Goal: Task Accomplishment & Management: Use online tool/utility

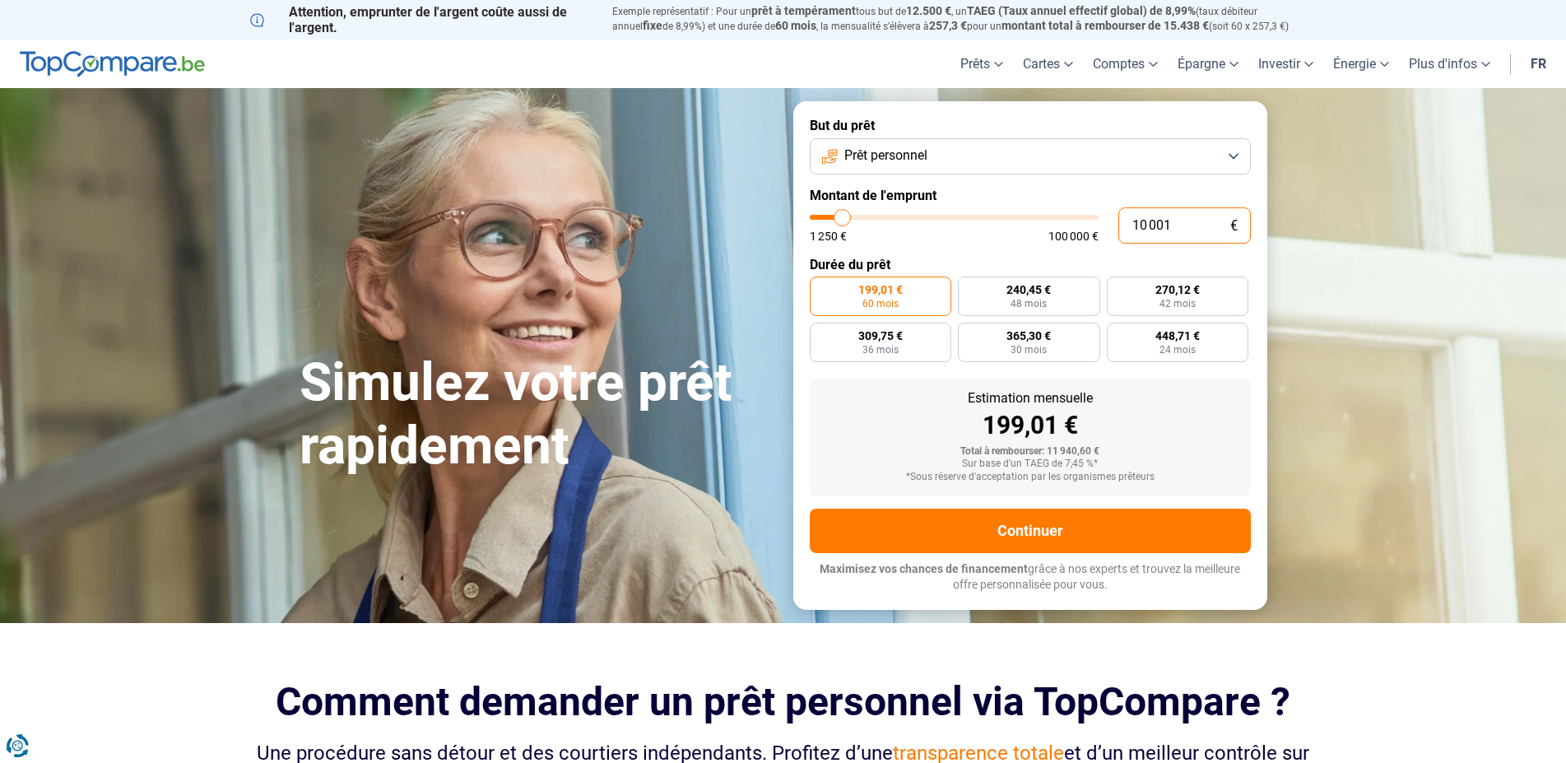
drag, startPoint x: 1182, startPoint y: 225, endPoint x: 1084, endPoint y: 206, distance: 99.9
click at [1118, 217] on input "10 001" at bounding box center [1184, 225] width 132 height 36
type input "2"
type input "1250"
type input "26"
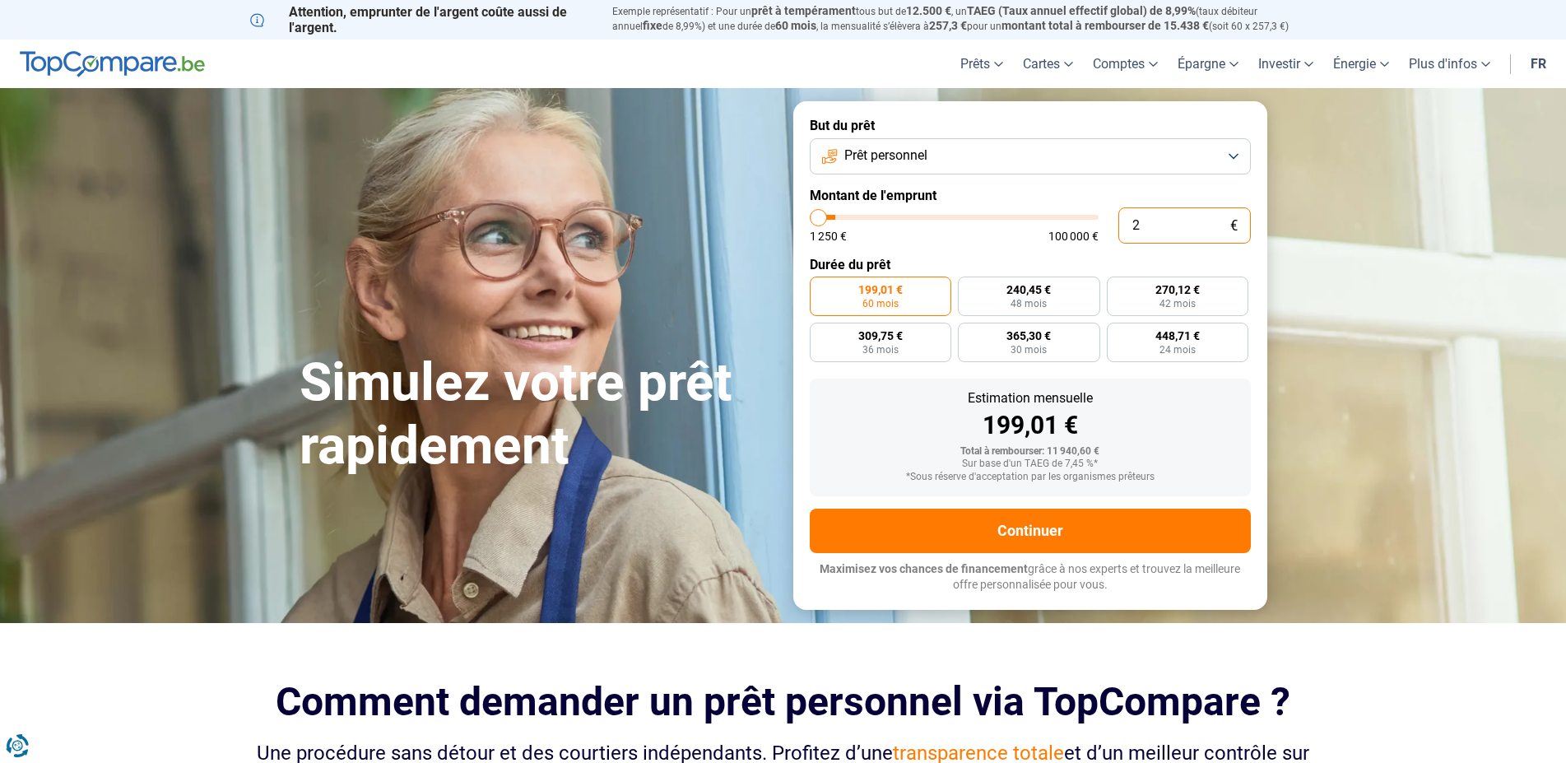
type input "1250"
type input "260"
type input "1250"
type input "2 600"
type input "2500"
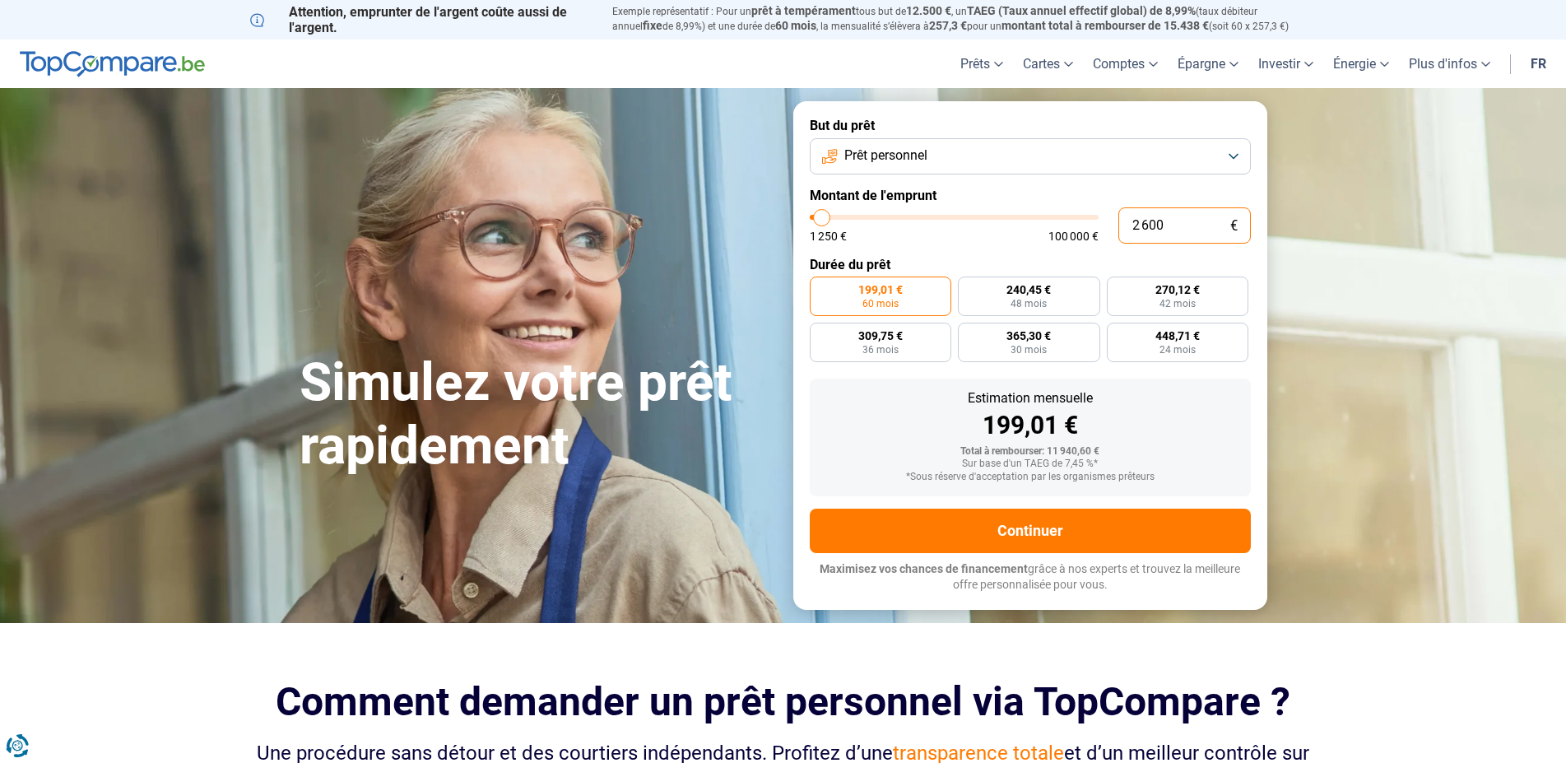
type input "26 000"
type input "26000"
radio input "false"
type input "26 000"
click at [975, 262] on label "Durée du prêt" at bounding box center [1030, 265] width 441 height 16
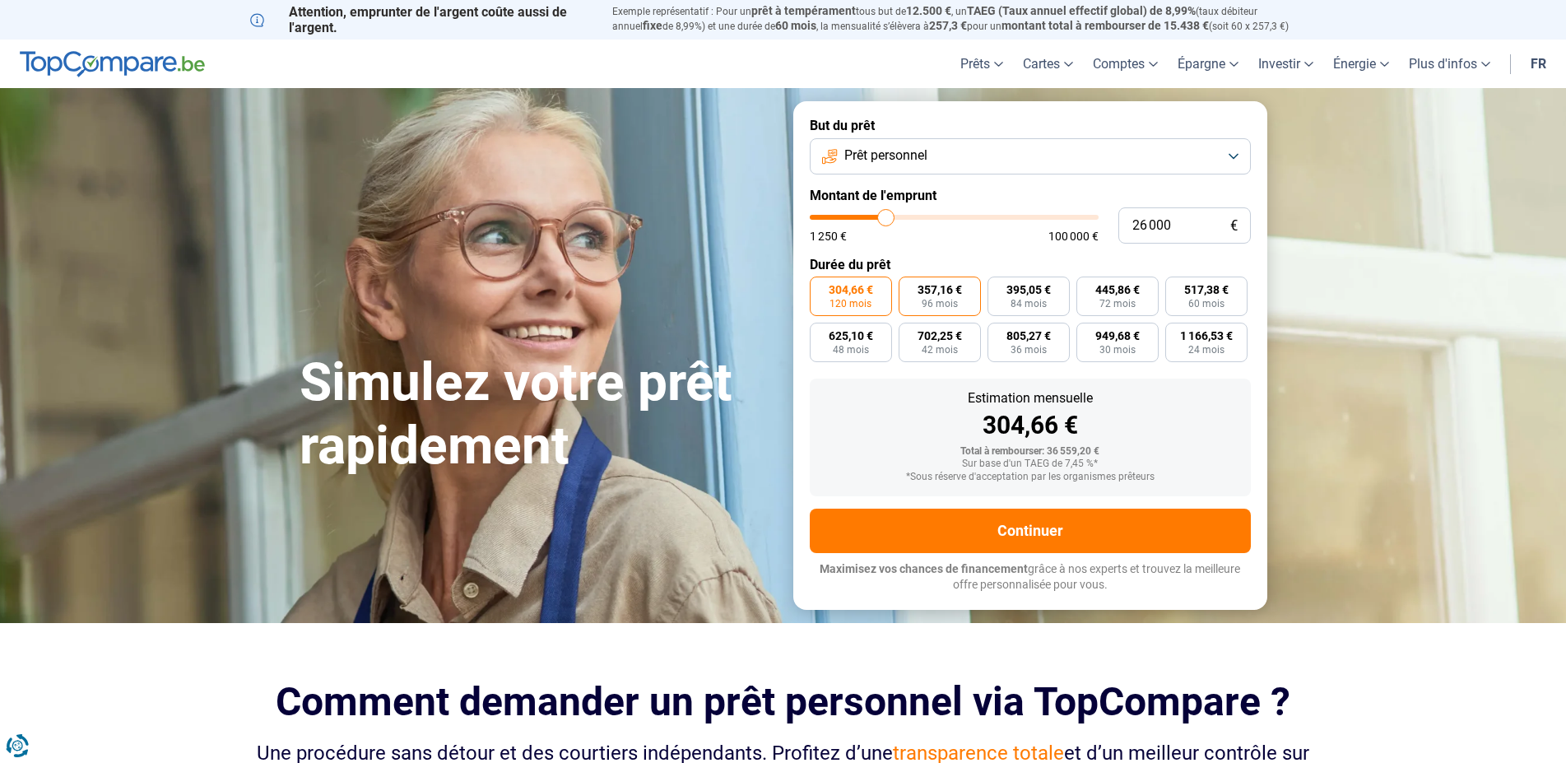
click at [963, 288] on label "357,16 € 96 mois" at bounding box center [940, 295] width 82 height 39
click at [909, 287] on input "357,16 € 96 mois" at bounding box center [904, 281] width 11 height 11
radio input "true"
type input "24 750"
type input "24750"
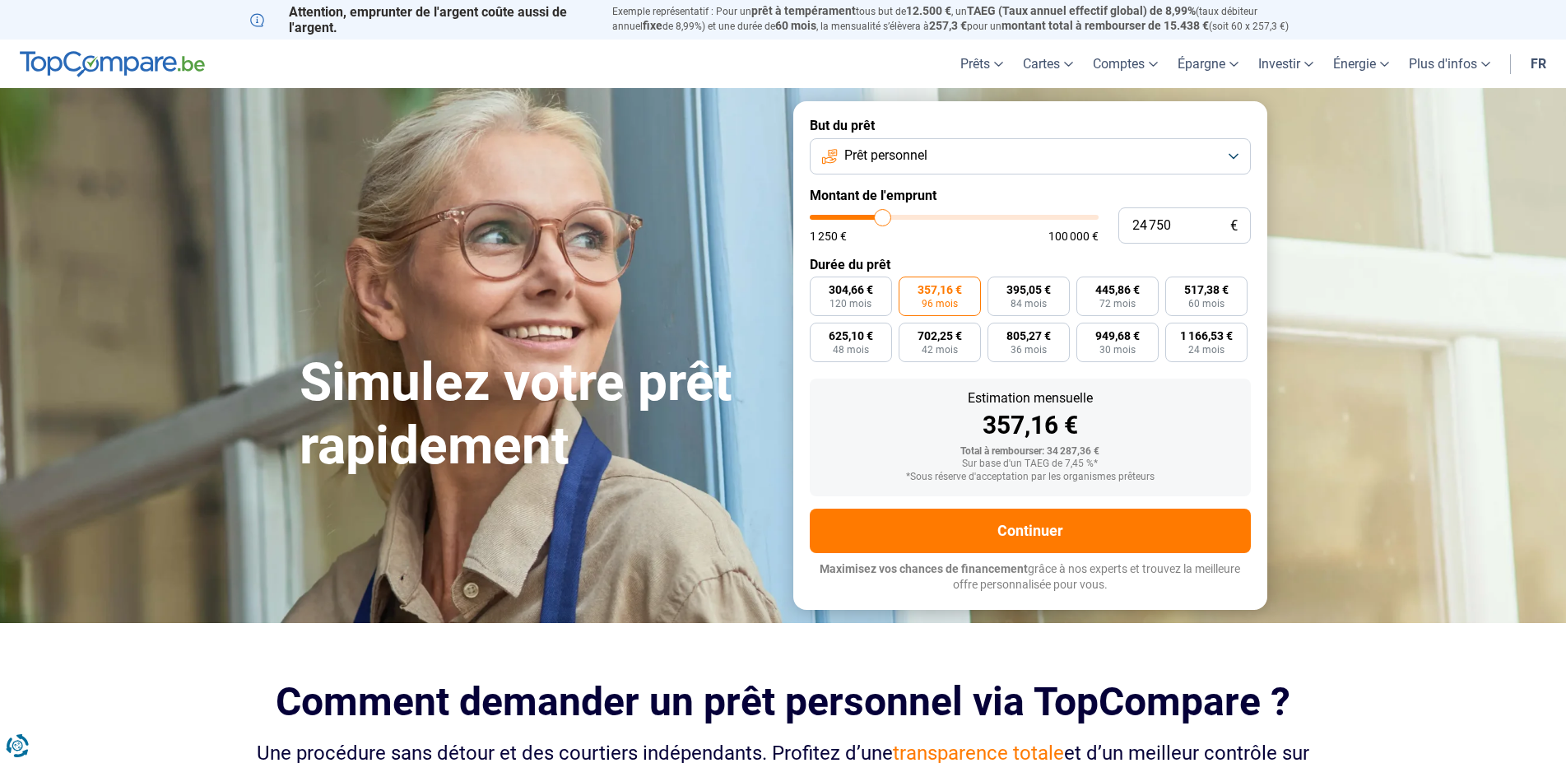
type input "25 250"
type input "25250"
type input "25 500"
type input "25500"
type input "25 750"
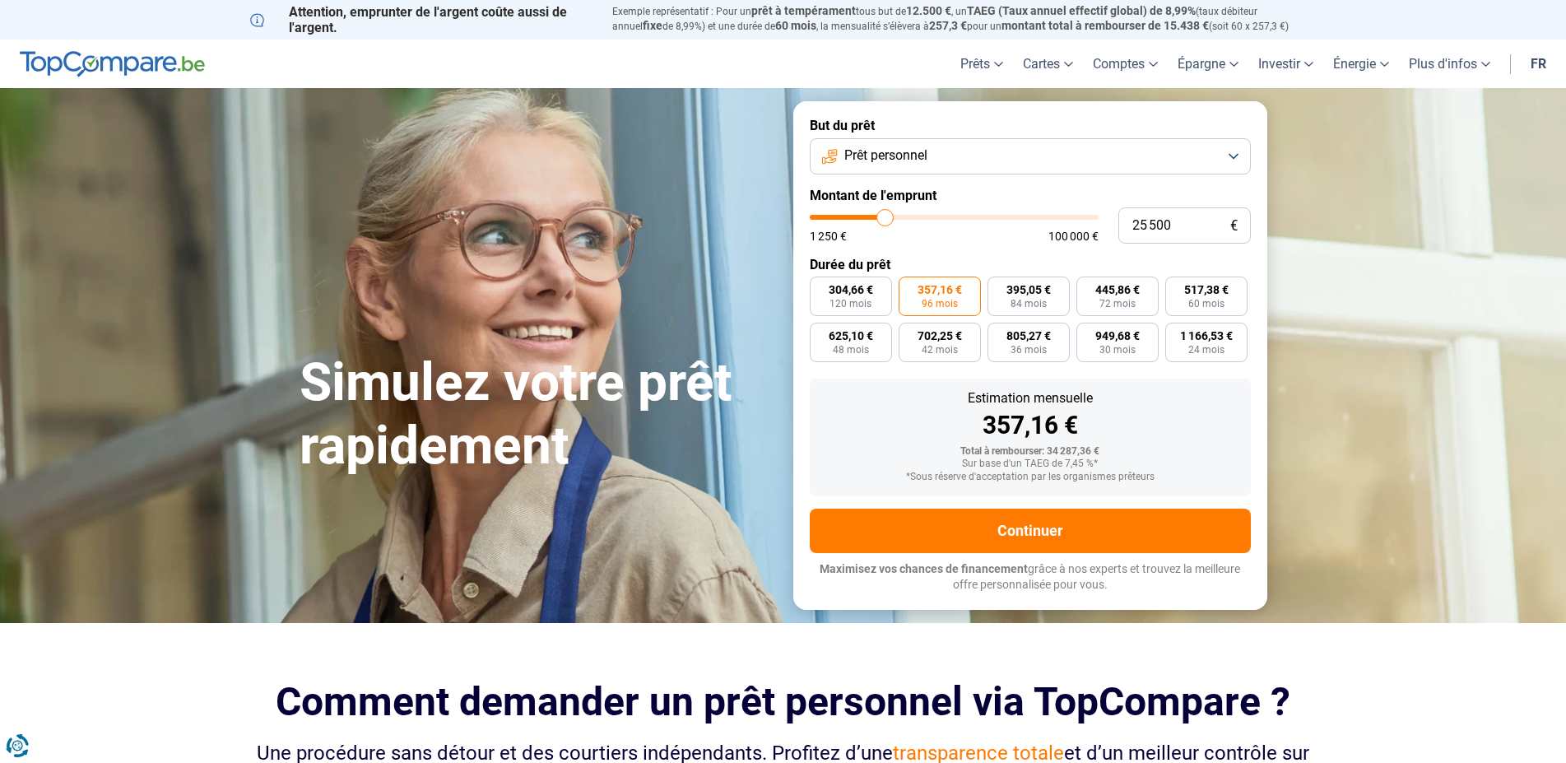
type input "25750"
type input "26 000"
type input "26000"
type input "26 250"
type input "26250"
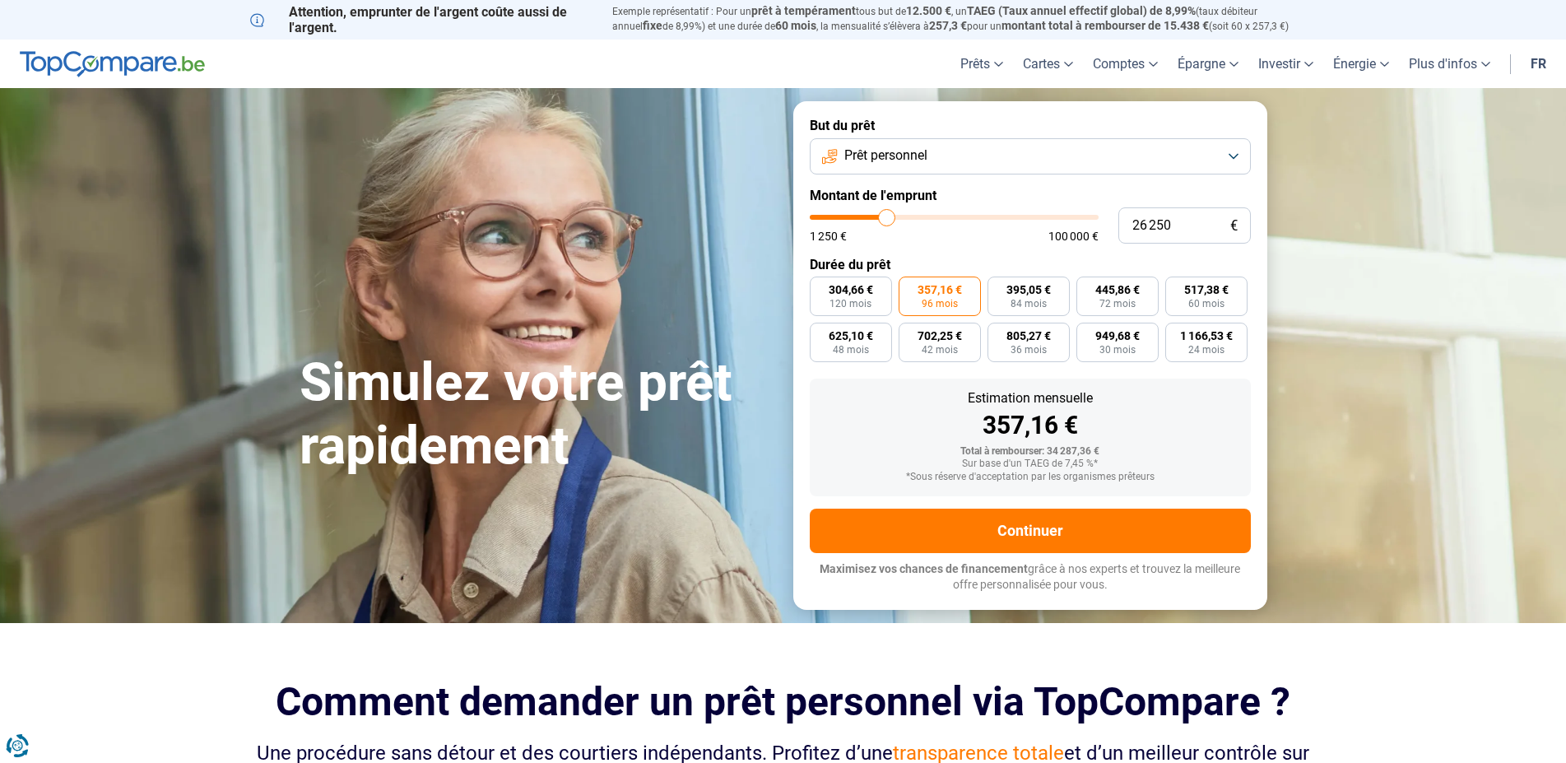
type input "26 750"
type input "26750"
type input "27 000"
type input "27000"
type input "27 250"
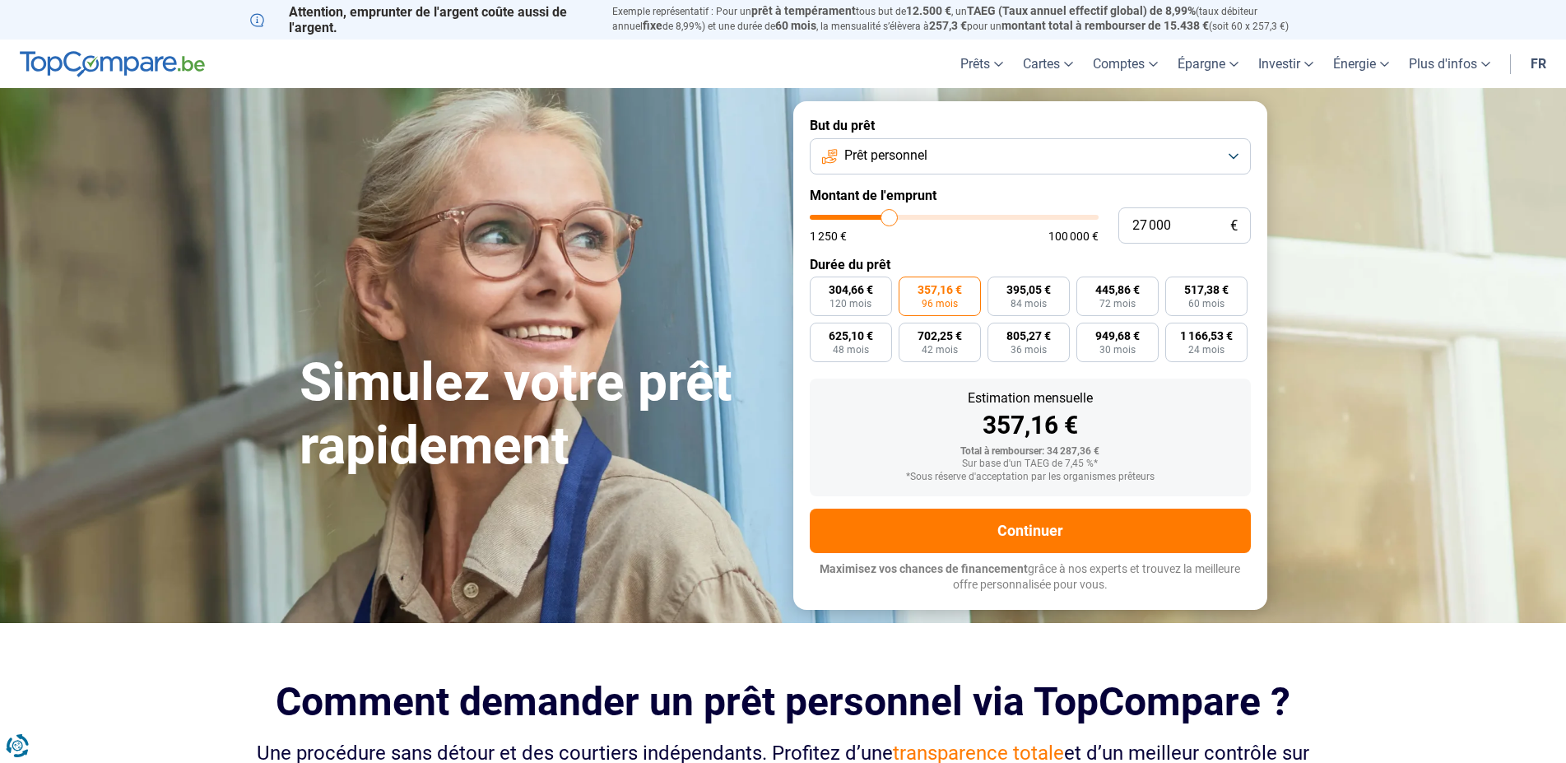
type input "27250"
type input "27 500"
type input "27500"
type input "27 750"
type input "27750"
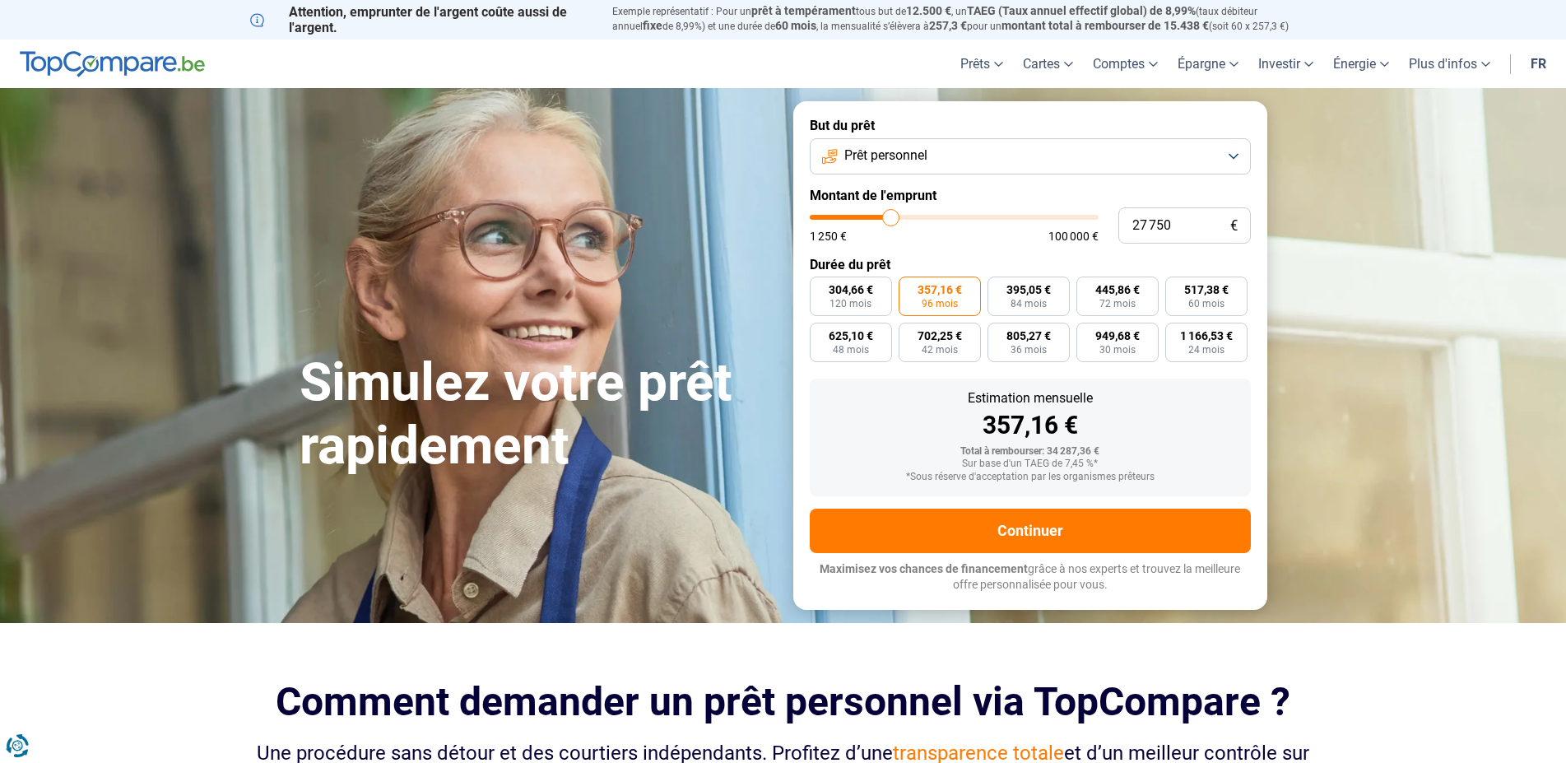
type input "28 250"
type input "28250"
type input "28 500"
type input "28500"
type input "28 750"
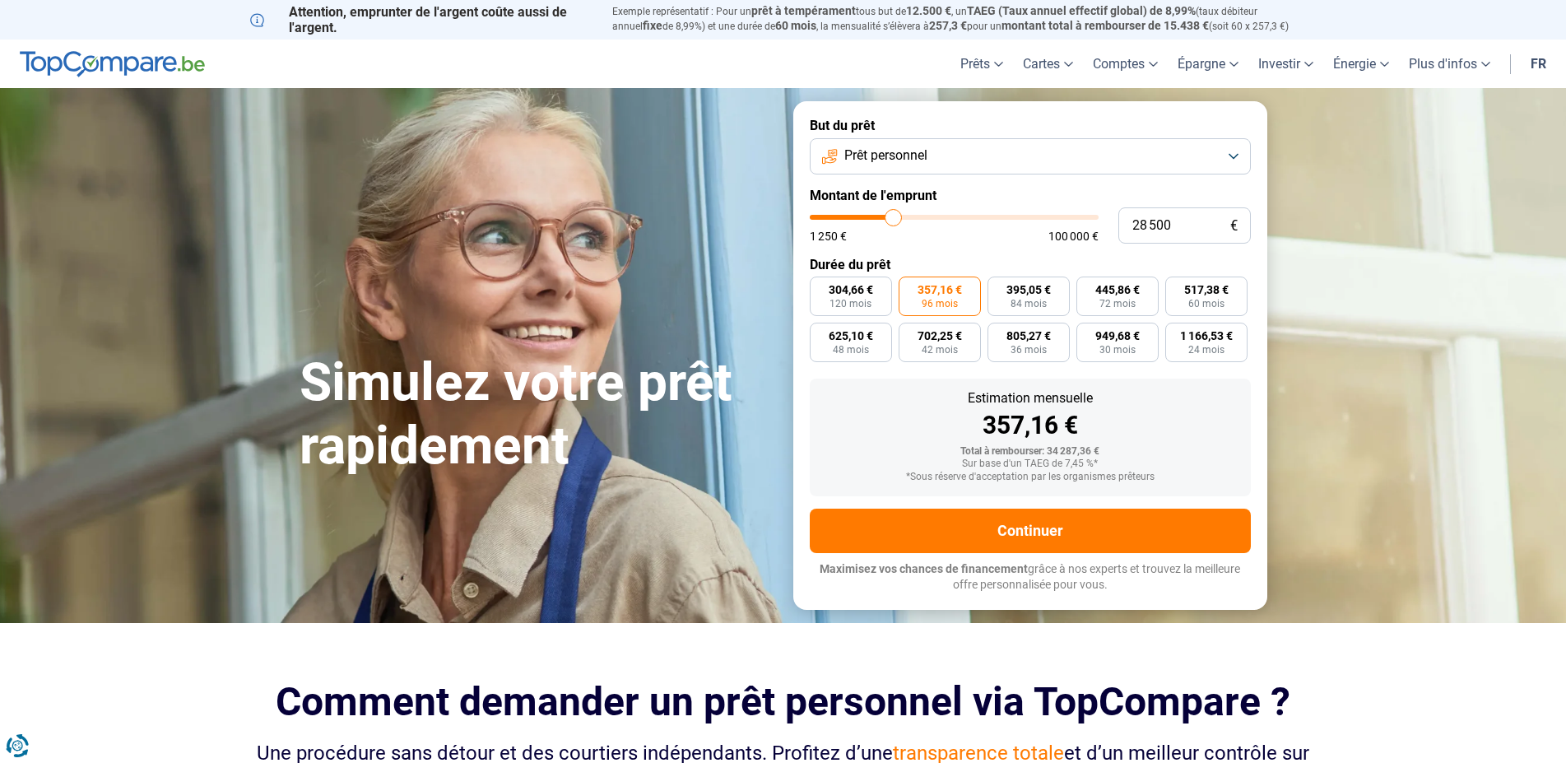
type input "28750"
type input "28 500"
type input "28500"
type input "28 250"
type input "28250"
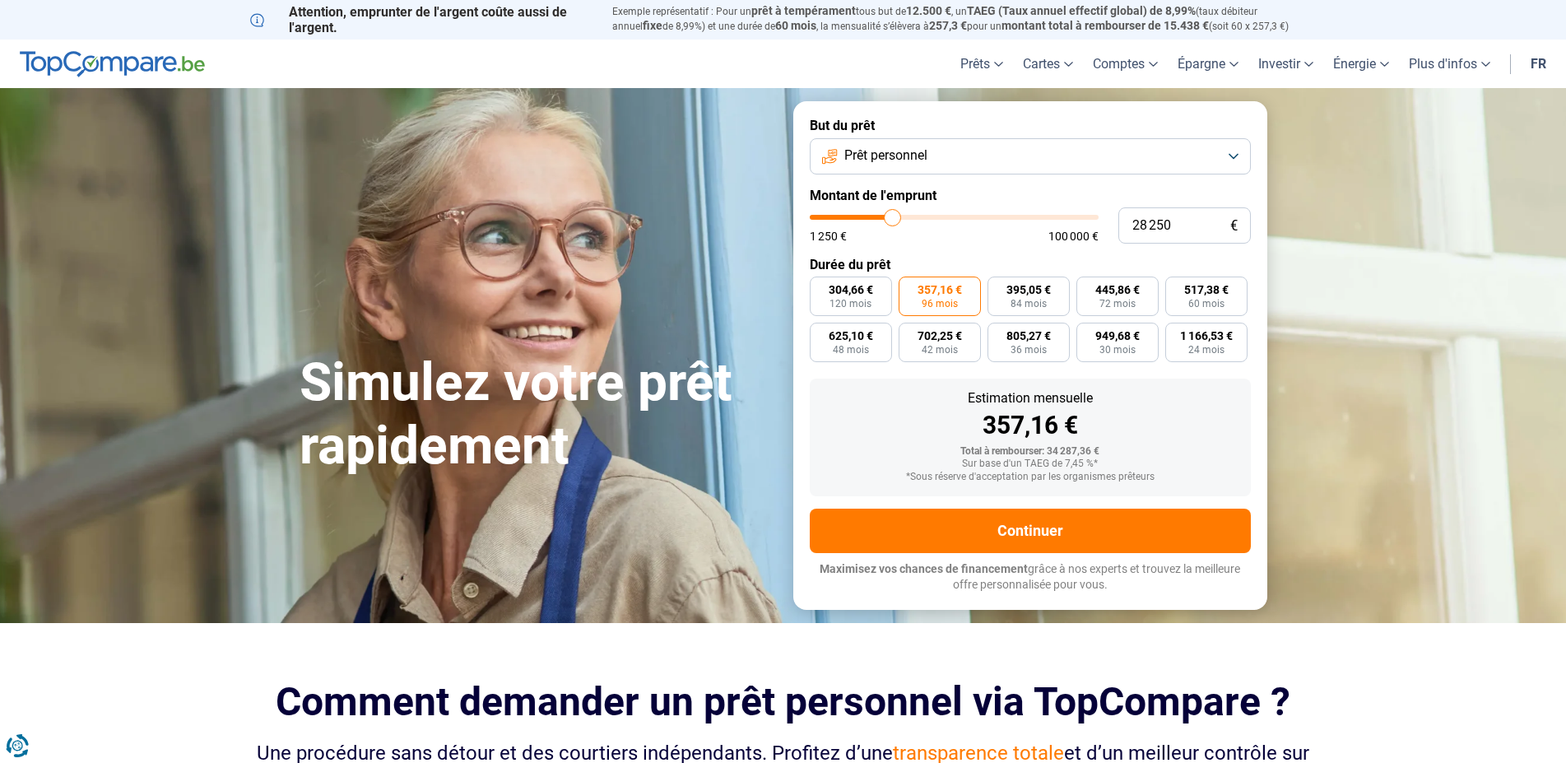
type input "28 000"
type input "28000"
type input "27 750"
type input "27750"
type input "28 000"
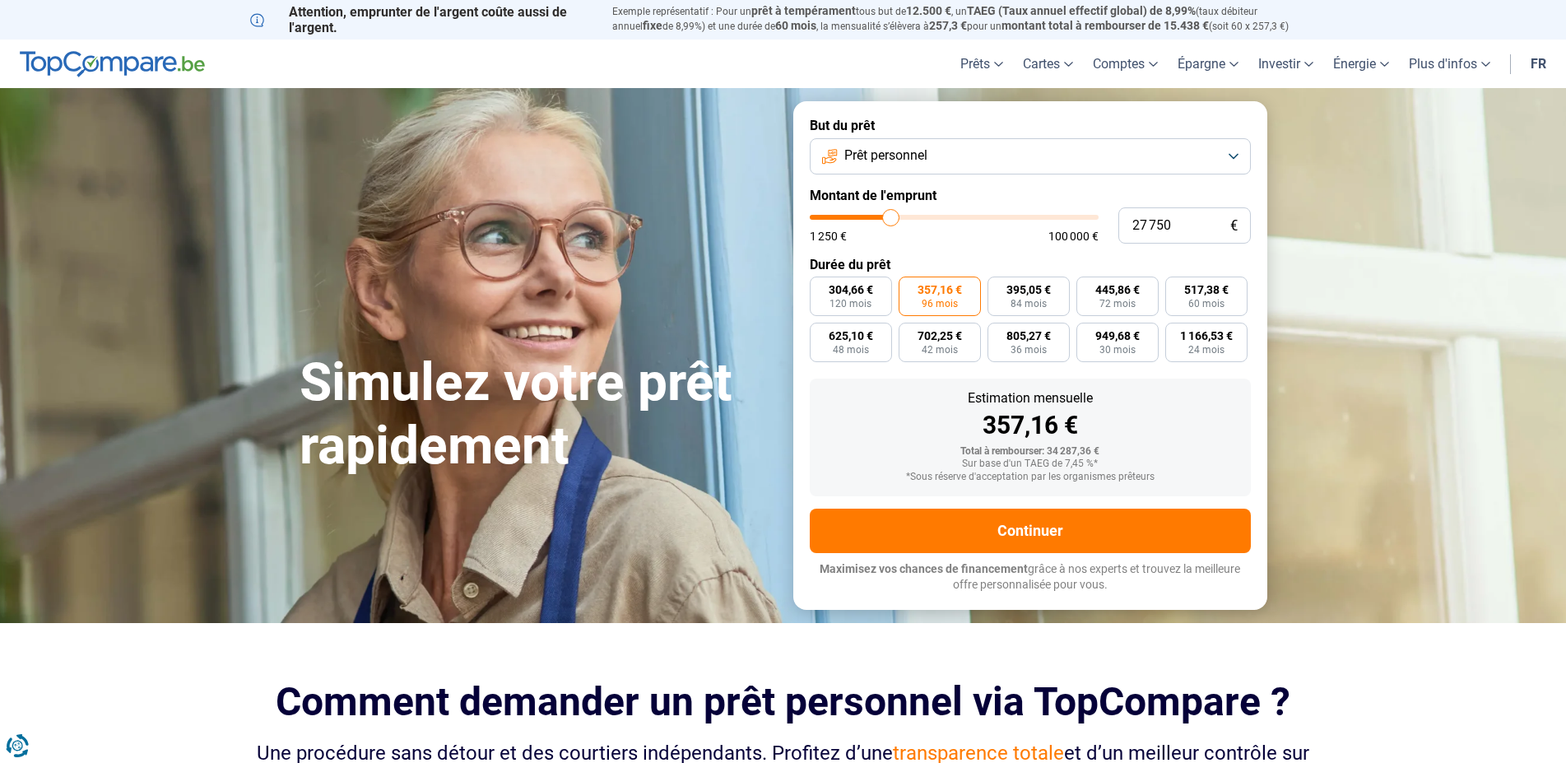
type input "28000"
type input "28 250"
type input "28250"
type input "27 750"
type input "27750"
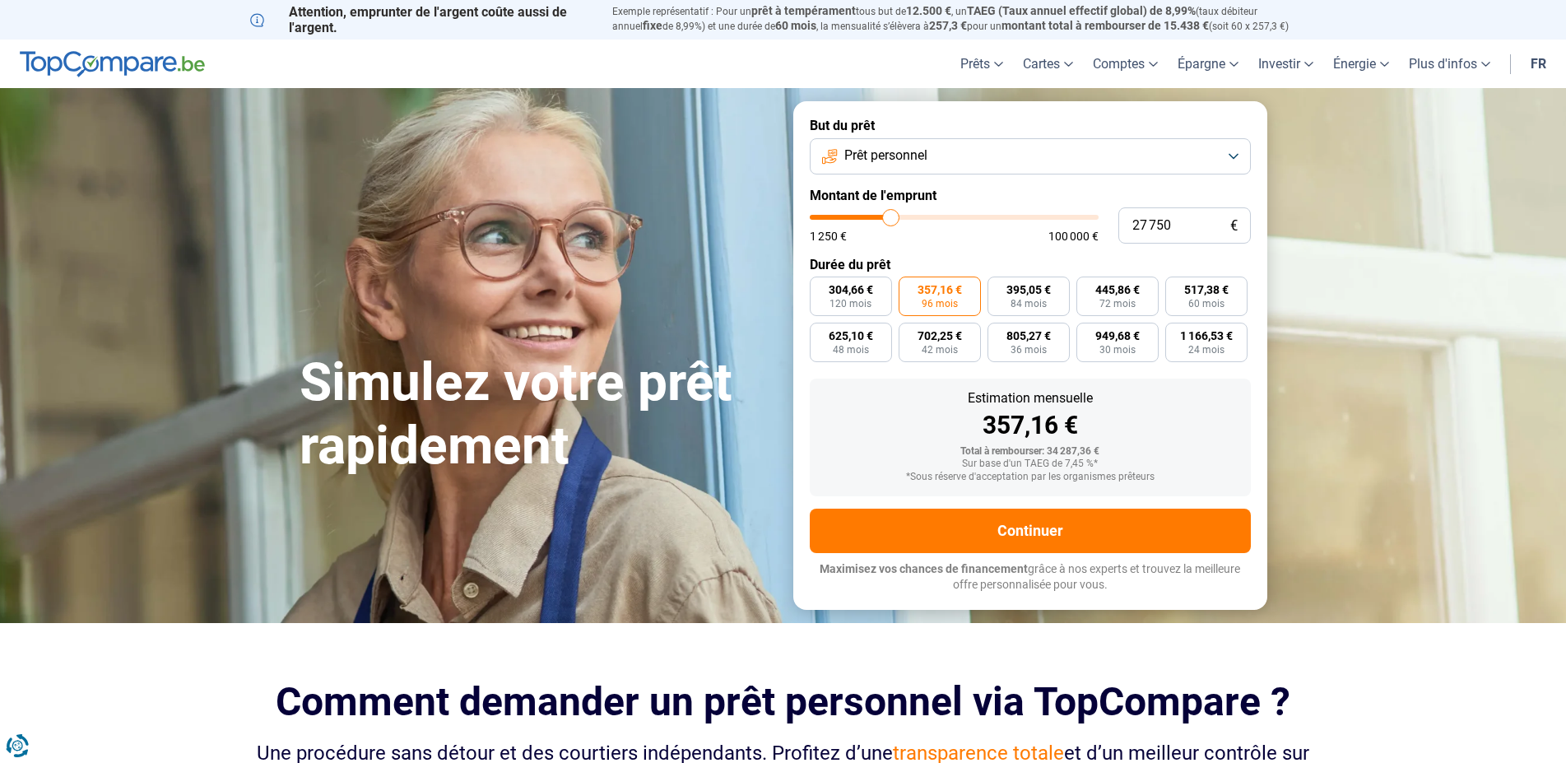
type input "28 000"
type input "28000"
type input "28 250"
drag, startPoint x: 883, startPoint y: 223, endPoint x: 892, endPoint y: 229, distance: 10.7
type input "28250"
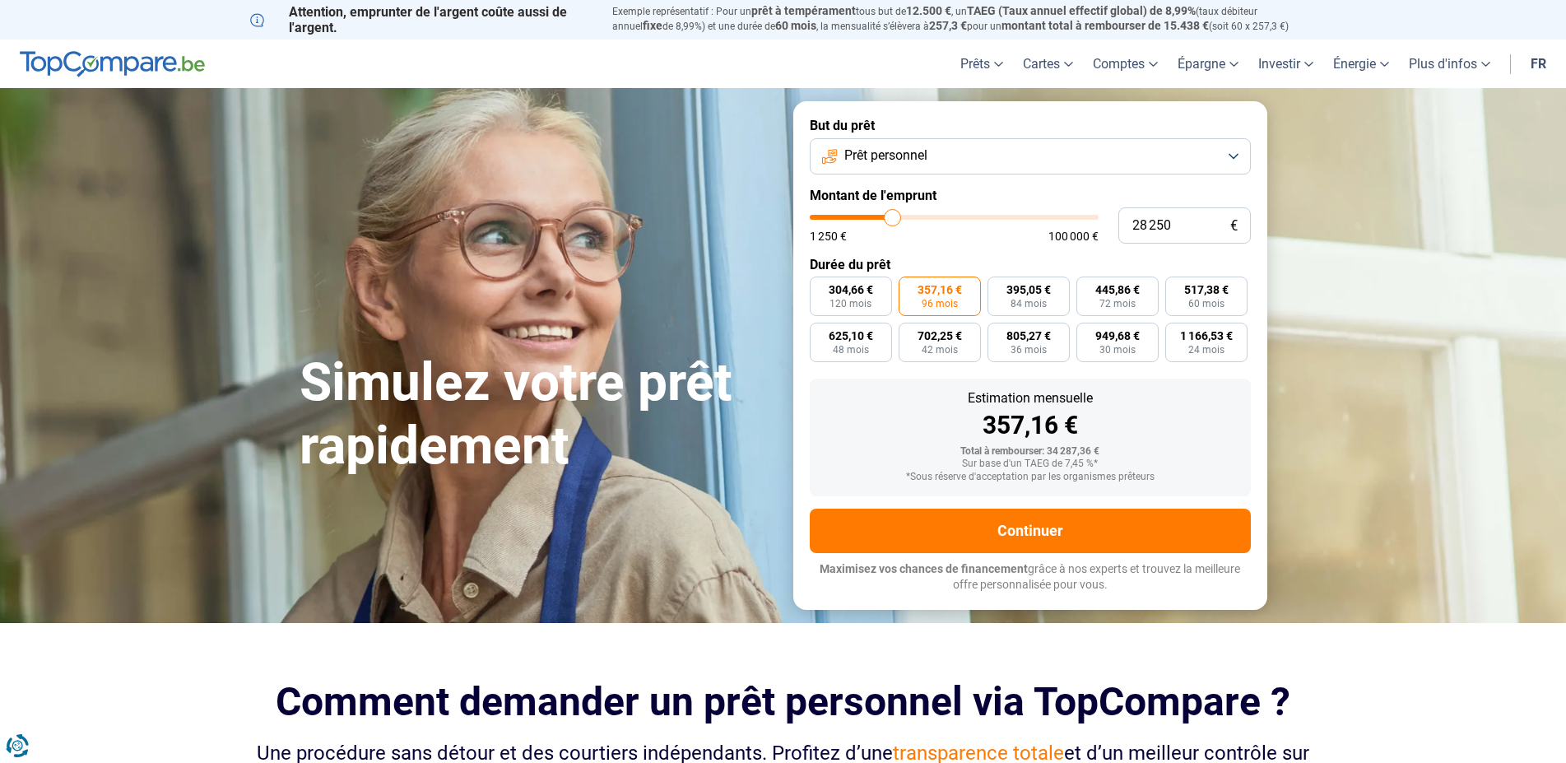
click at [892, 220] on input "range" at bounding box center [954, 217] width 289 height 5
radio input "true"
